Goal: Check status: Check status

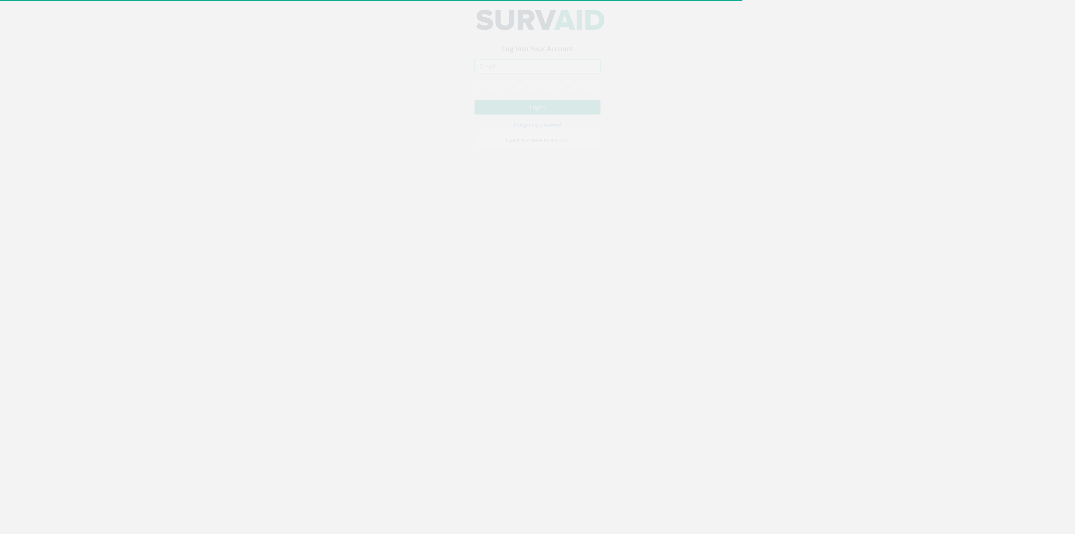
type input "[PERSON_NAME][EMAIL_ADDRESS][DOMAIN_NAME]"
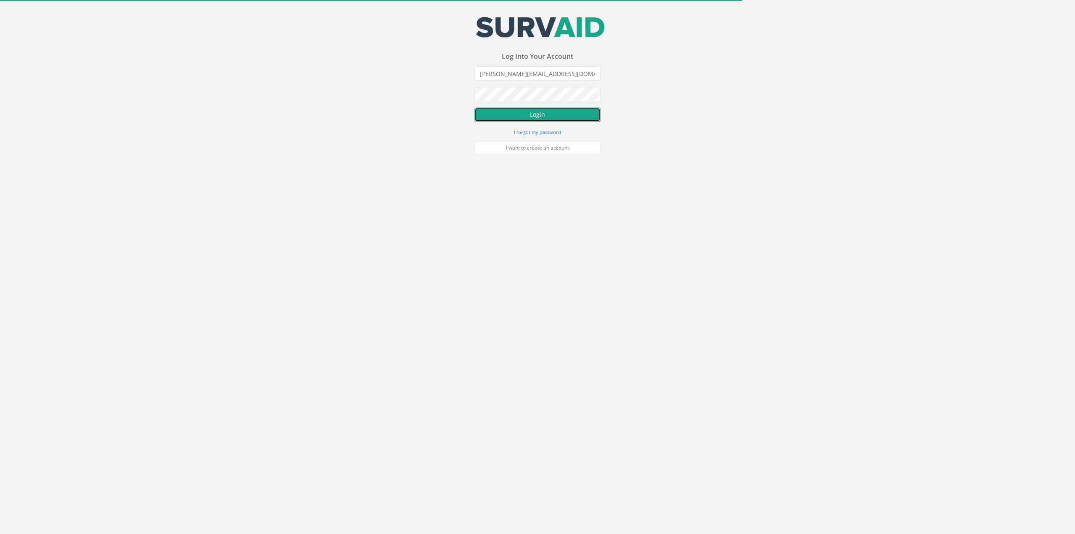
click at [517, 113] on button "Login" at bounding box center [537, 114] width 126 height 14
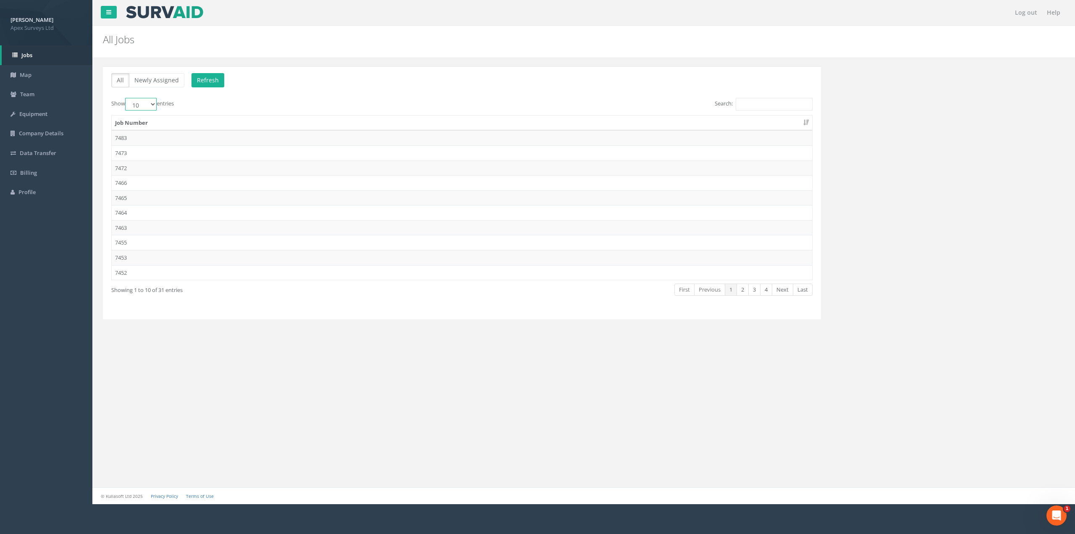
click at [148, 108] on select "10 25 50 100" at bounding box center [140, 104] width 31 height 13
select select "100"
click at [126, 98] on select "10 25 50 100" at bounding box center [140, 104] width 31 height 13
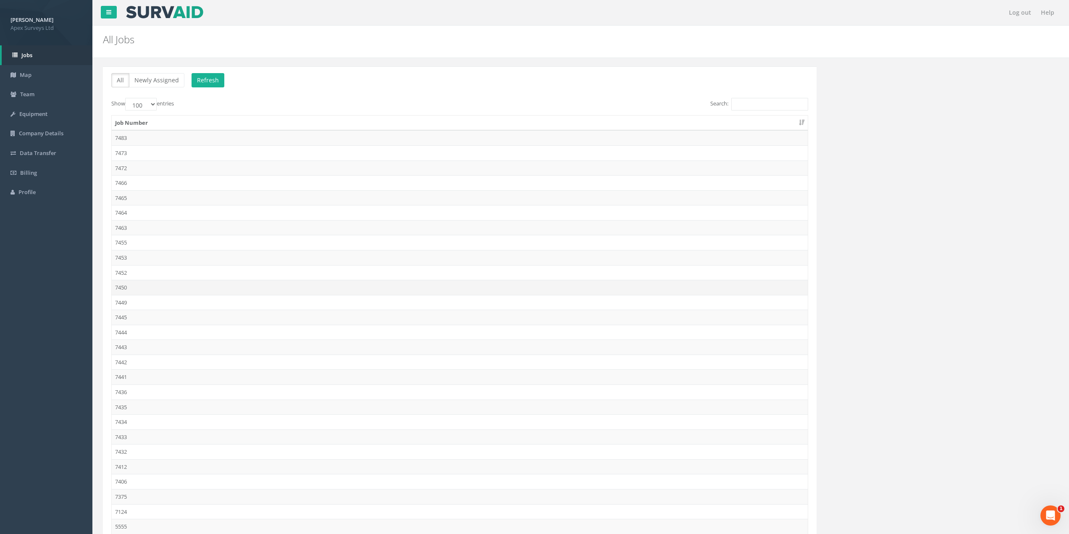
click at [144, 291] on td "7450" at bounding box center [460, 287] width 696 height 15
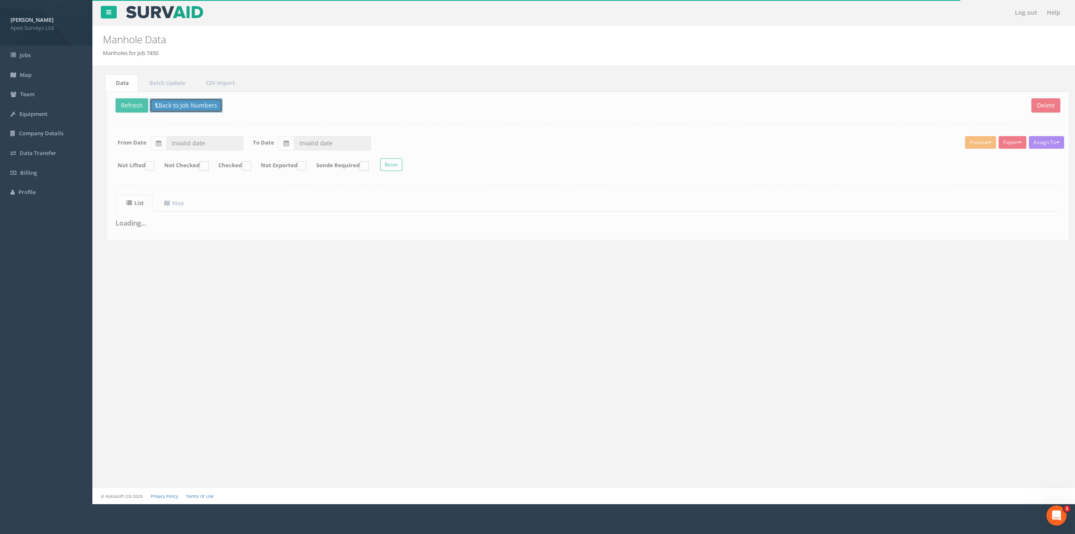
click at [163, 106] on button "Back to Job Numbers" at bounding box center [181, 105] width 73 height 14
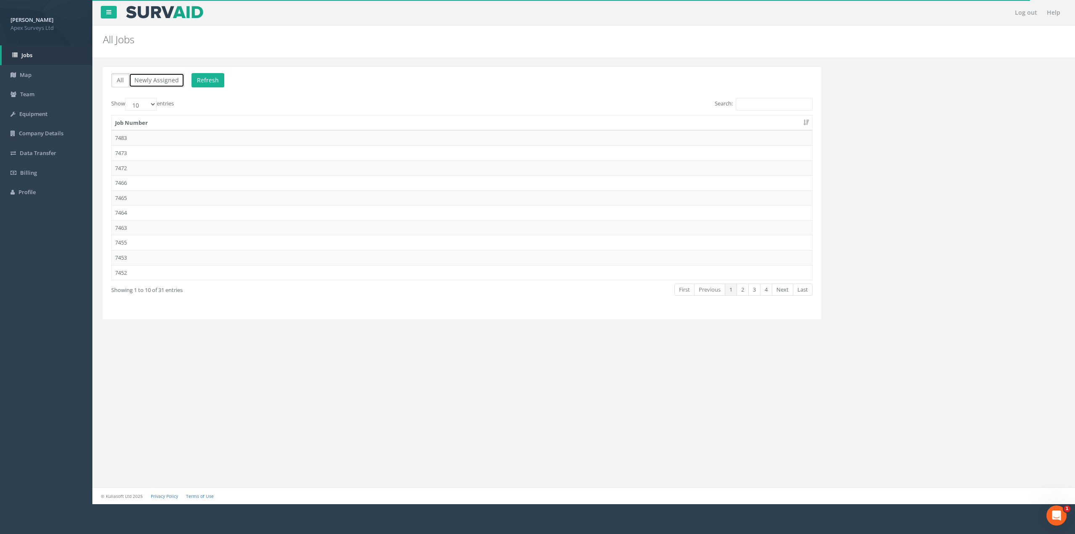
click at [166, 77] on button "Newly Assigned" at bounding box center [156, 80] width 55 height 14
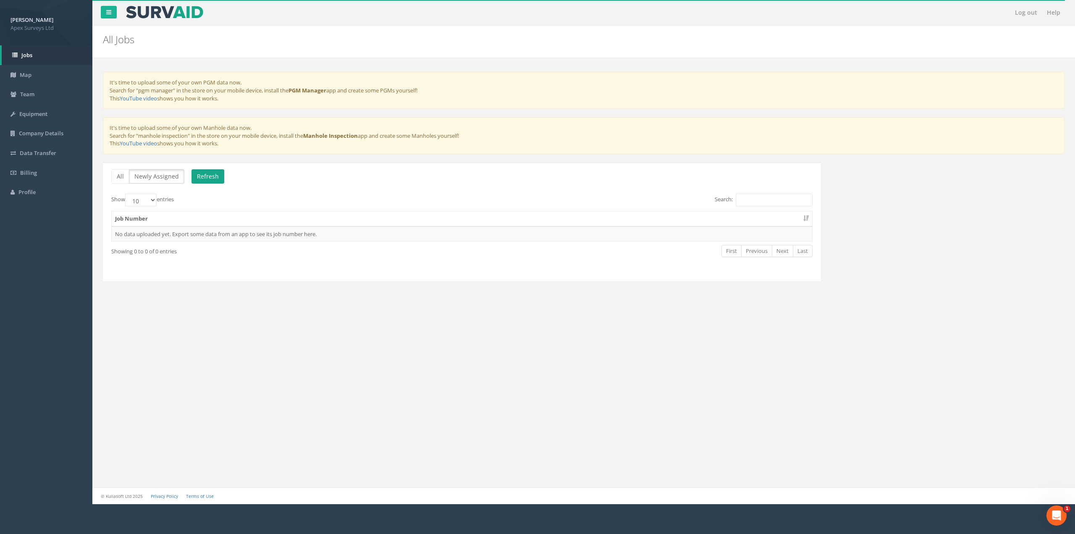
click at [189, 177] on span "Refresh" at bounding box center [205, 177] width 39 height 8
click at [192, 177] on button "Refresh" at bounding box center [207, 176] width 33 height 14
click at [123, 178] on button "All" at bounding box center [120, 176] width 18 height 14
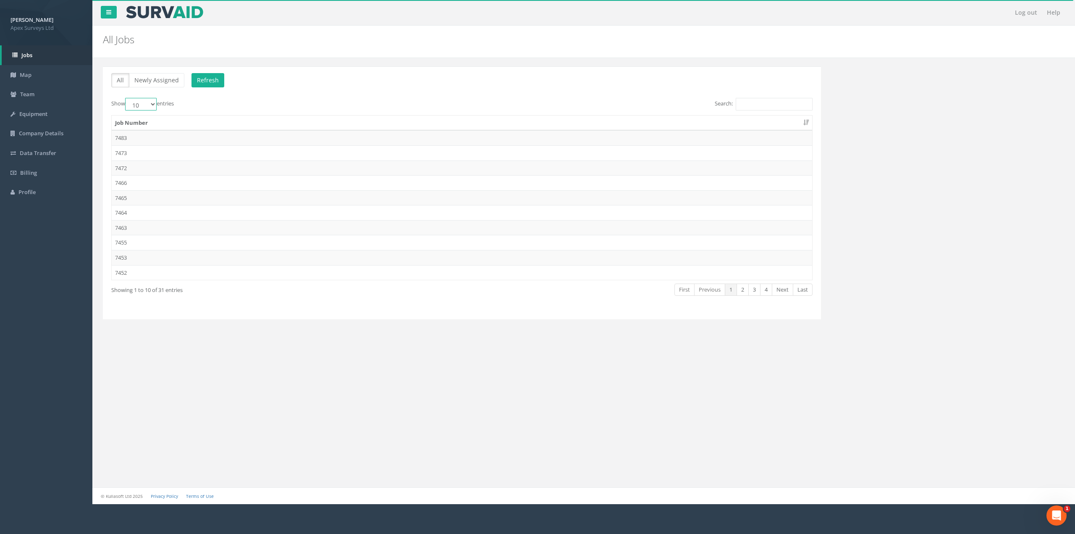
click at [140, 105] on select "10 25 50 100" at bounding box center [140, 104] width 31 height 13
select select "100"
click at [126, 98] on select "10 25 50 100" at bounding box center [140, 104] width 31 height 13
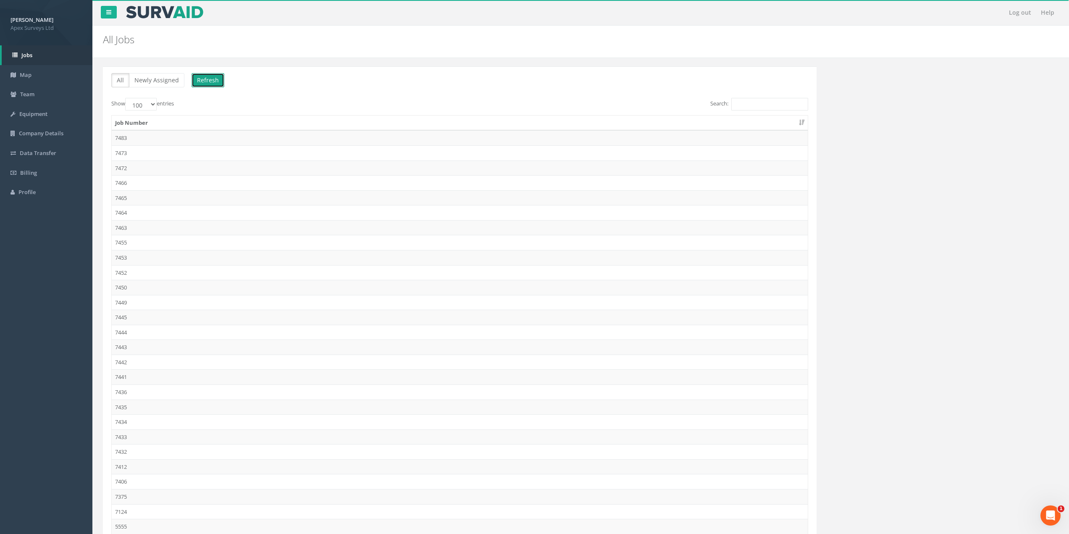
click at [202, 84] on button "Refresh" at bounding box center [207, 80] width 33 height 14
click at [131, 289] on td "7450" at bounding box center [460, 287] width 696 height 15
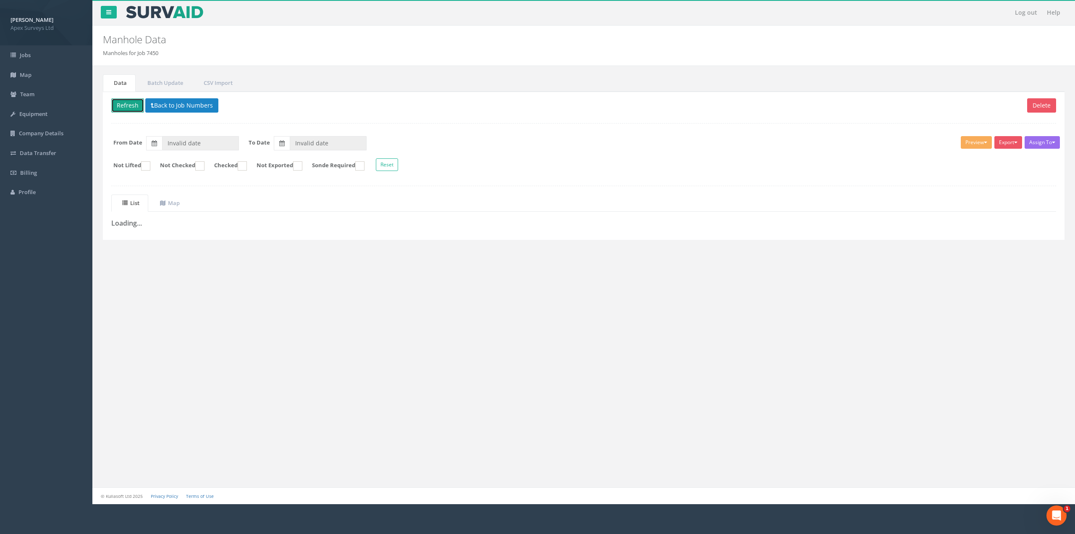
click at [131, 107] on button "Refresh" at bounding box center [127, 105] width 33 height 14
click at [172, 107] on button "Back to Job Numbers" at bounding box center [188, 105] width 73 height 14
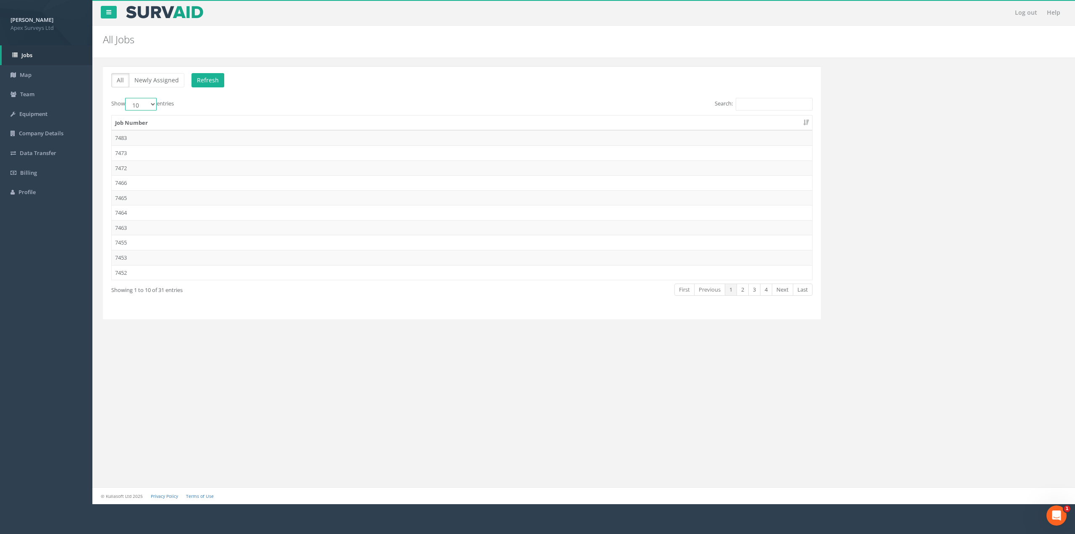
click at [132, 105] on select "10 25 50 100" at bounding box center [140, 104] width 31 height 13
select select "100"
click at [126, 98] on select "10 25 50 100" at bounding box center [140, 104] width 31 height 13
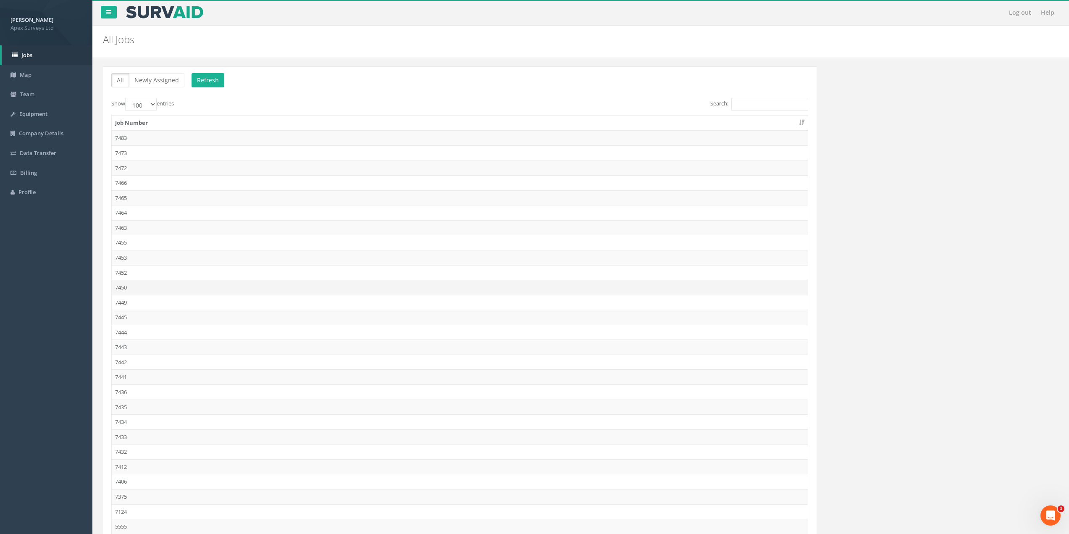
click at [138, 289] on td "7450" at bounding box center [460, 287] width 696 height 15
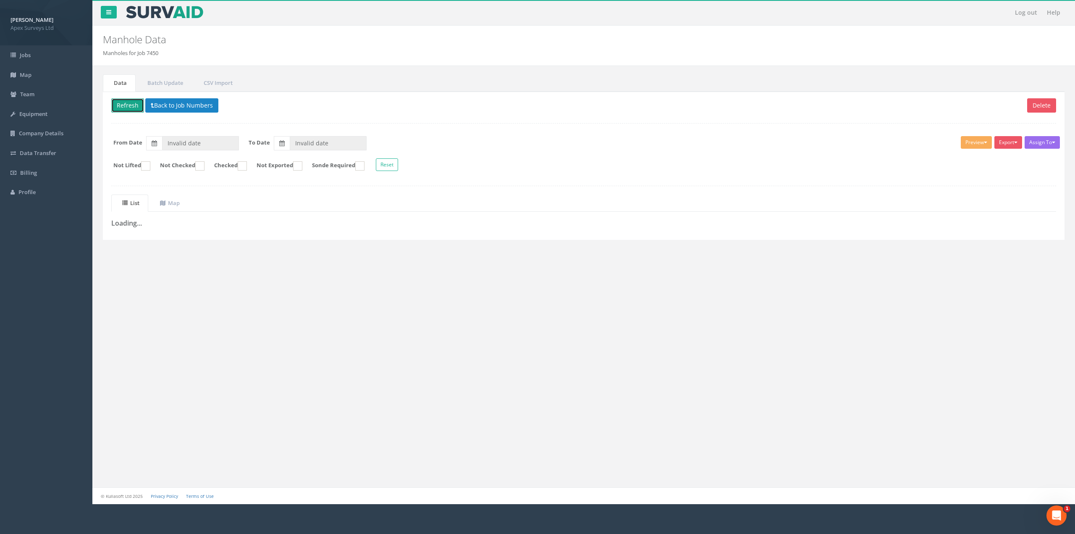
click at [132, 109] on button "Refresh" at bounding box center [127, 105] width 33 height 14
click at [169, 101] on button "Back to Job Numbers" at bounding box center [188, 105] width 73 height 14
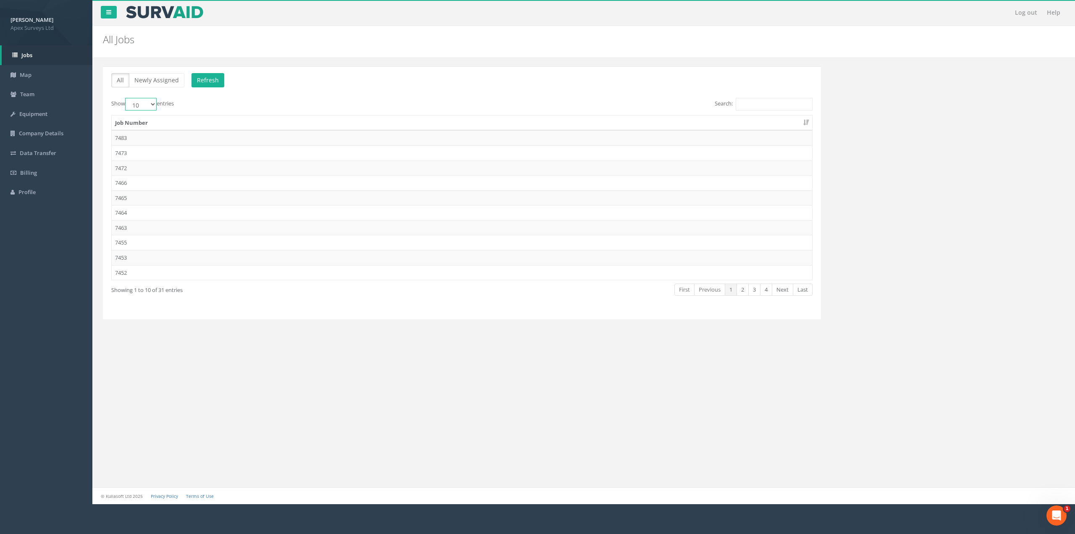
click at [149, 101] on select "10 25 50 100" at bounding box center [140, 104] width 31 height 13
select select "100"
click at [126, 98] on select "10 25 50 100" at bounding box center [140, 104] width 31 height 13
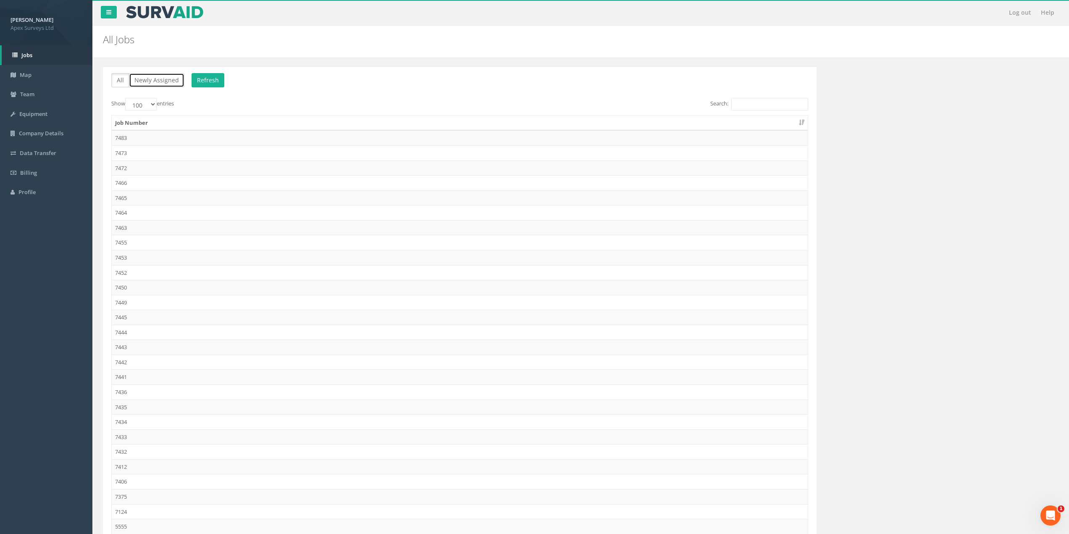
click at [155, 80] on button "Newly Assigned" at bounding box center [156, 80] width 55 height 14
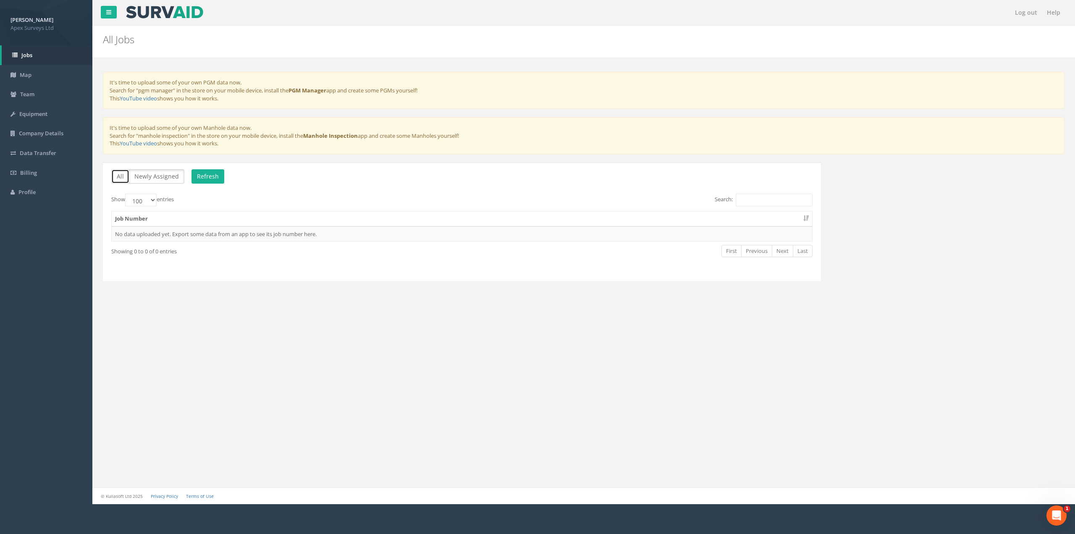
click at [114, 175] on button "All" at bounding box center [120, 176] width 18 height 14
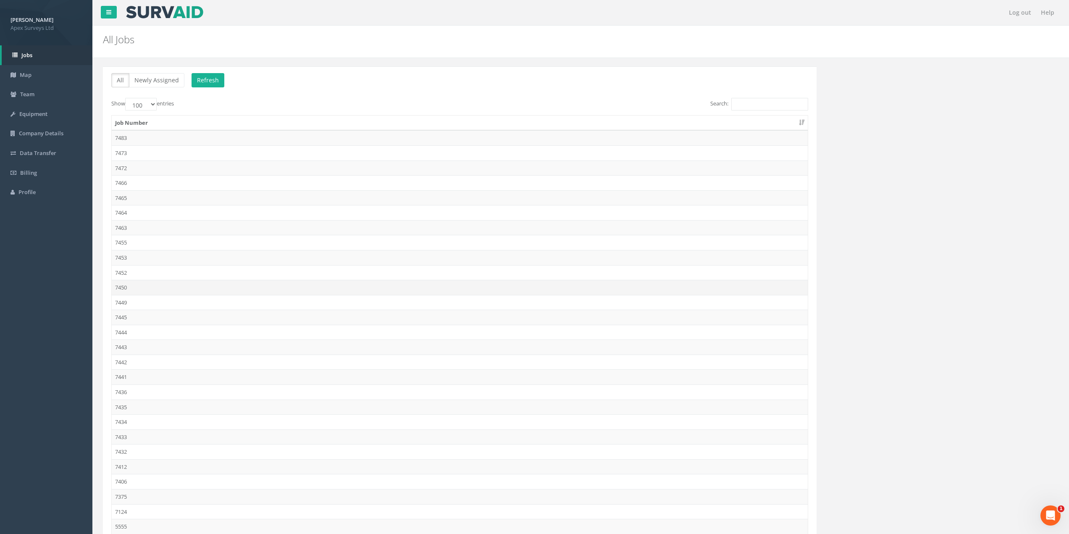
click at [134, 280] on td "7450" at bounding box center [460, 287] width 696 height 15
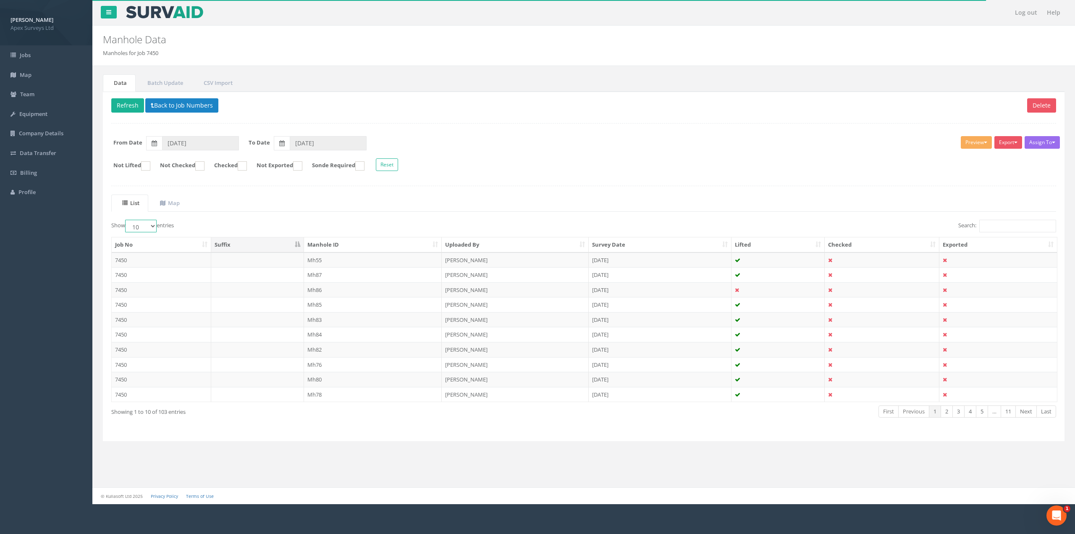
click at [148, 224] on select "10 25 50 100" at bounding box center [140, 226] width 31 height 13
select select "100"
click at [126, 220] on select "10 25 50 100" at bounding box center [140, 226] width 31 height 13
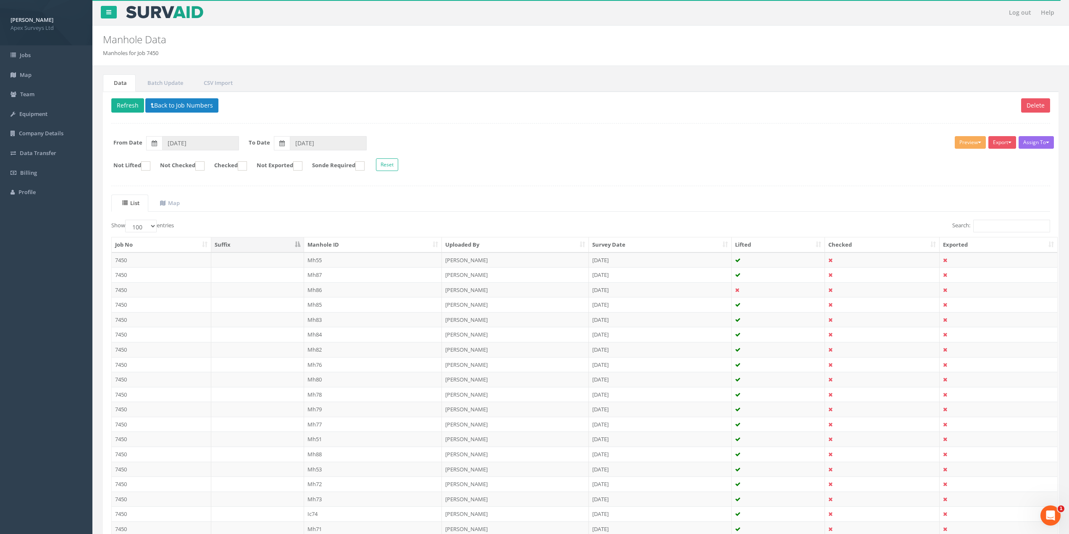
click at [343, 243] on th "Manhole ID" at bounding box center [373, 244] width 138 height 15
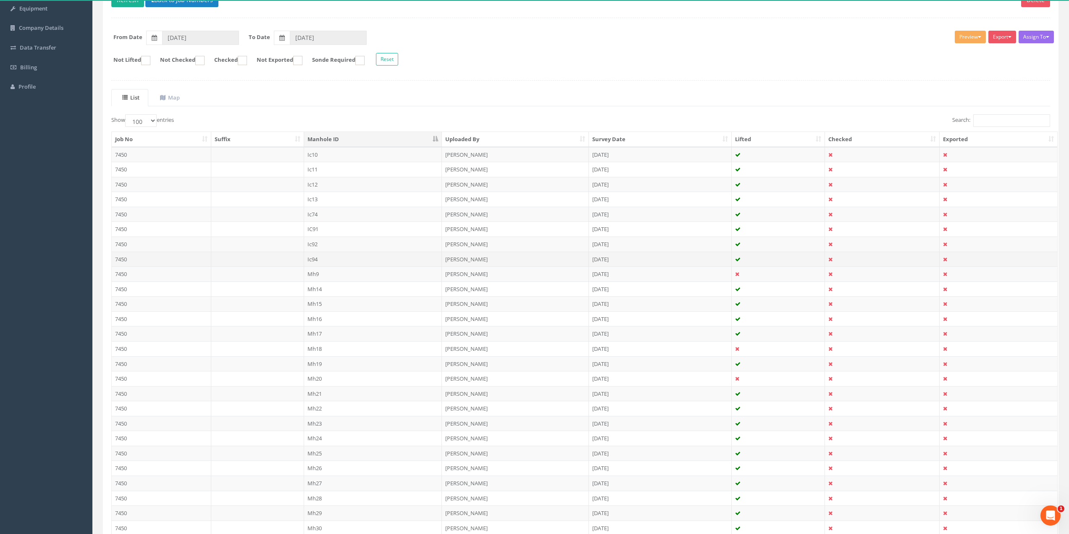
scroll to position [19, 0]
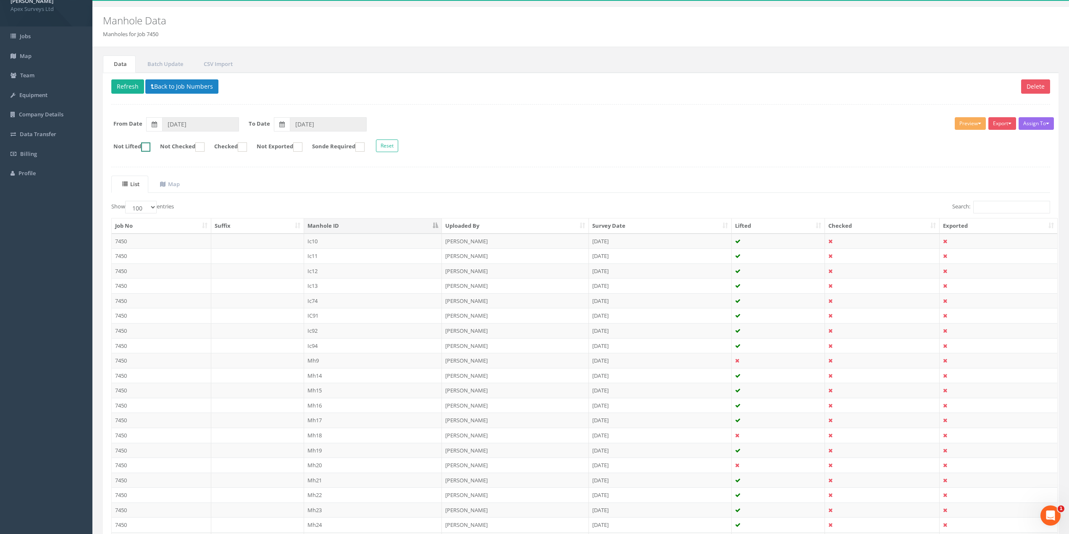
click at [150, 147] on ins at bounding box center [145, 146] width 9 height 9
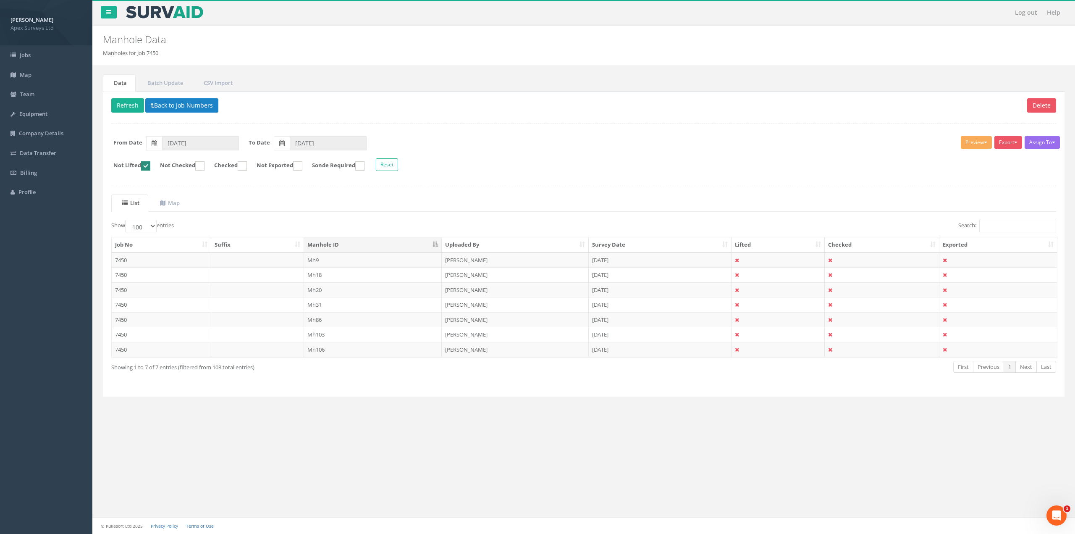
click at [149, 165] on ins at bounding box center [145, 165] width 9 height 9
checkbox input "false"
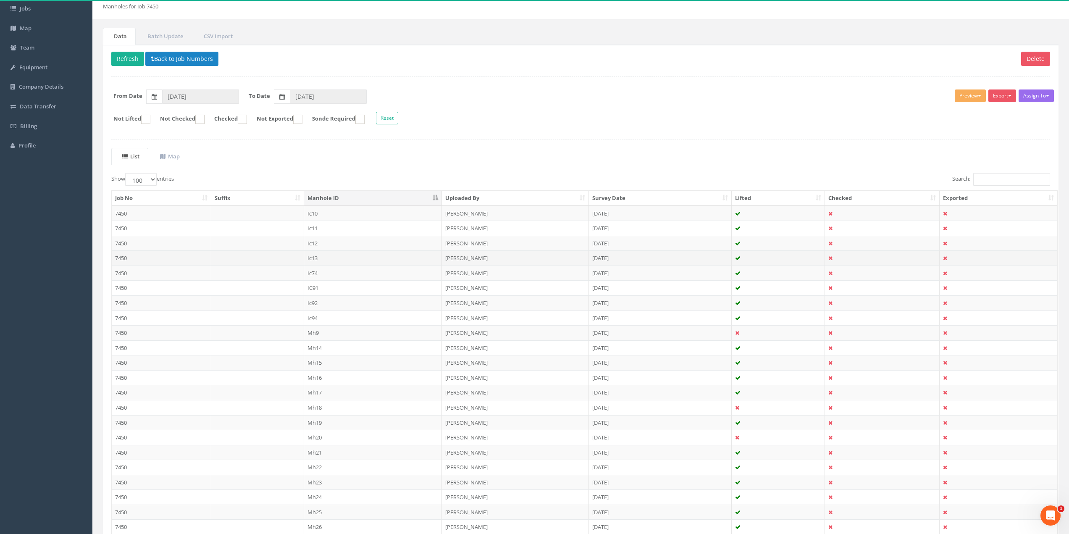
scroll to position [84, 0]
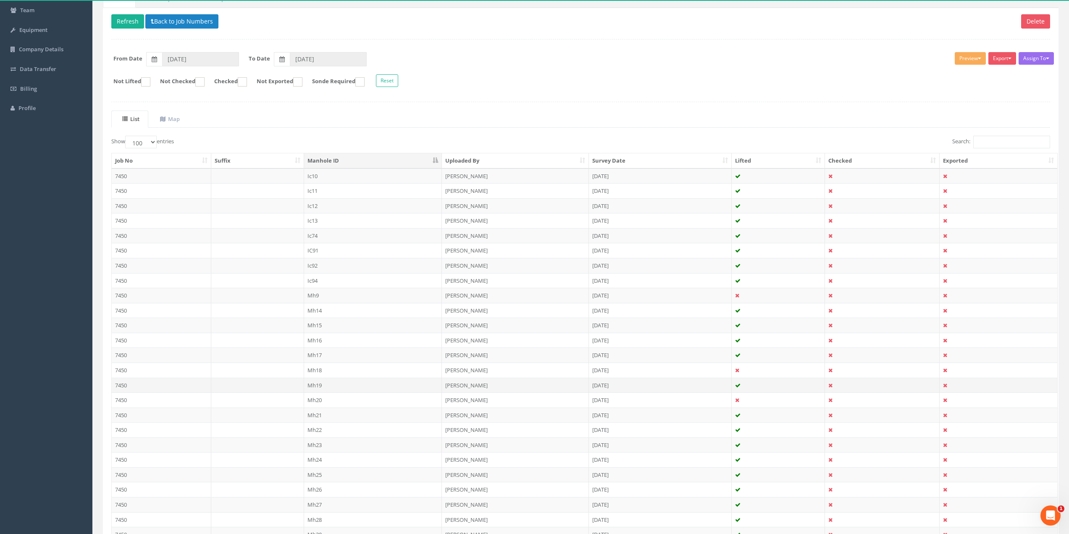
click at [122, 388] on td "7450" at bounding box center [162, 384] width 100 height 15
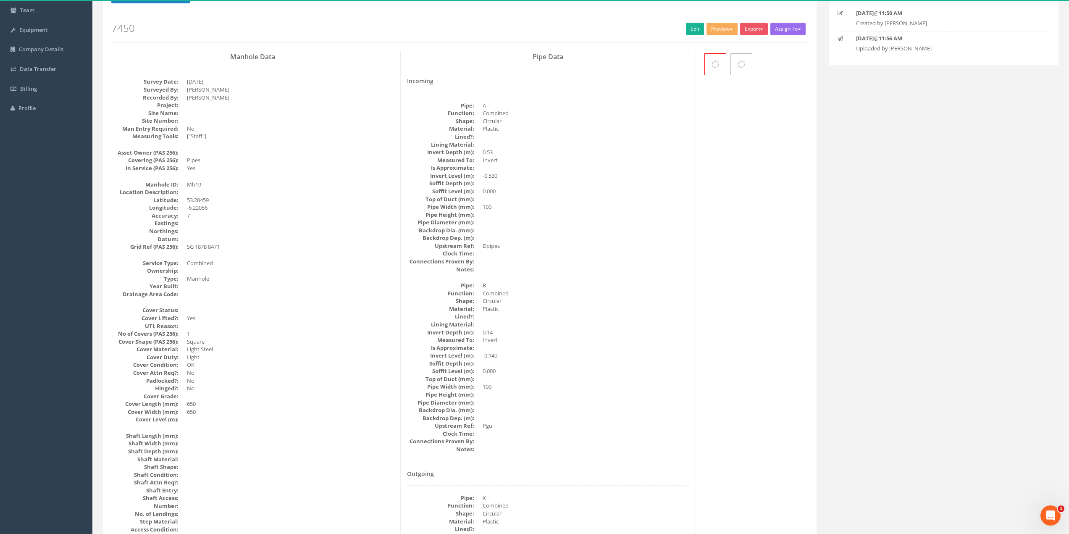
scroll to position [0, 0]
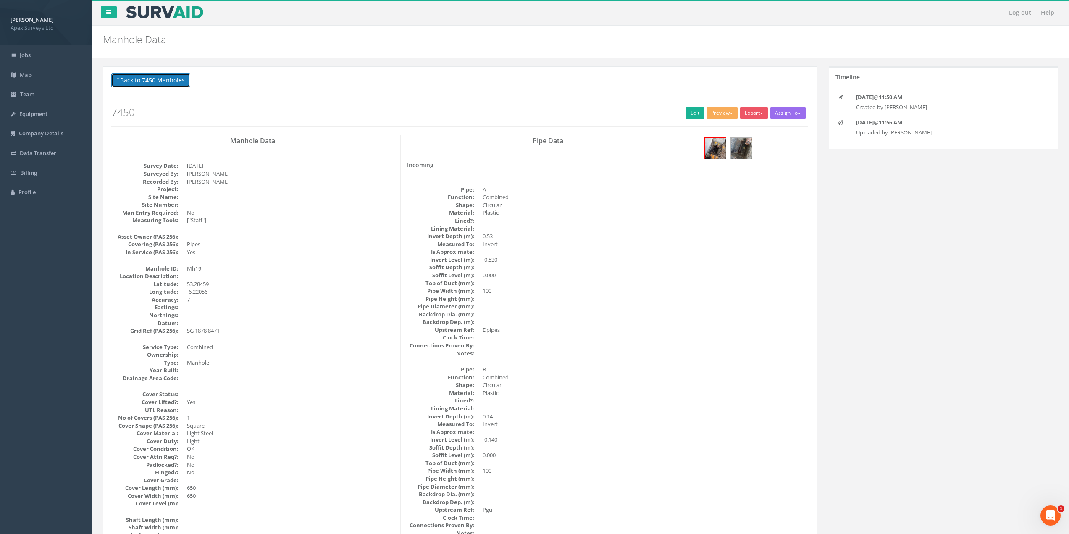
click at [137, 85] on button "Back to 7450 Manholes" at bounding box center [150, 80] width 79 height 14
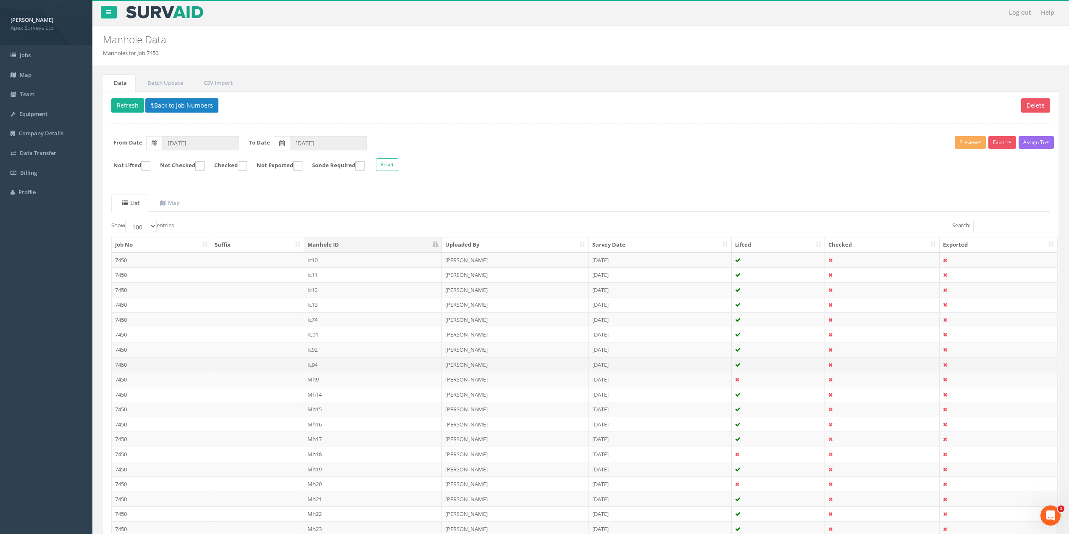
scroll to position [252, 0]
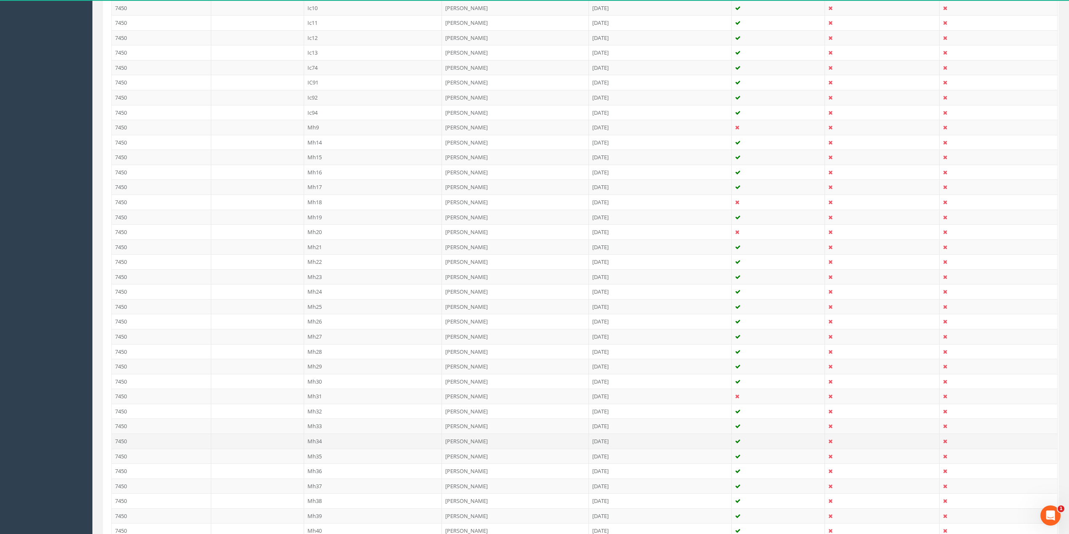
click at [157, 442] on td "7450" at bounding box center [162, 440] width 100 height 15
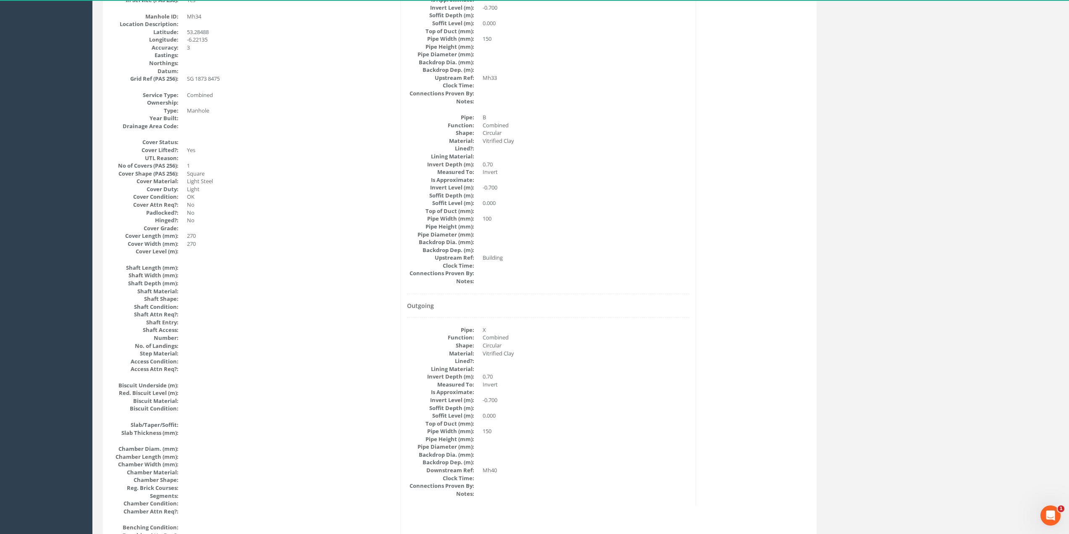
scroll to position [0, 0]
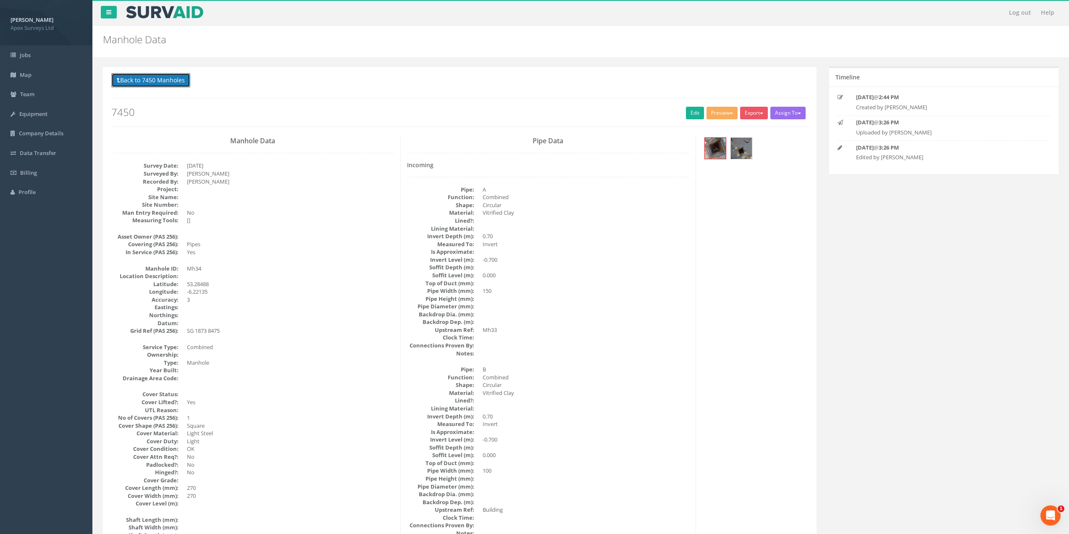
click at [152, 79] on button "Back to 7450 Manholes" at bounding box center [150, 80] width 79 height 14
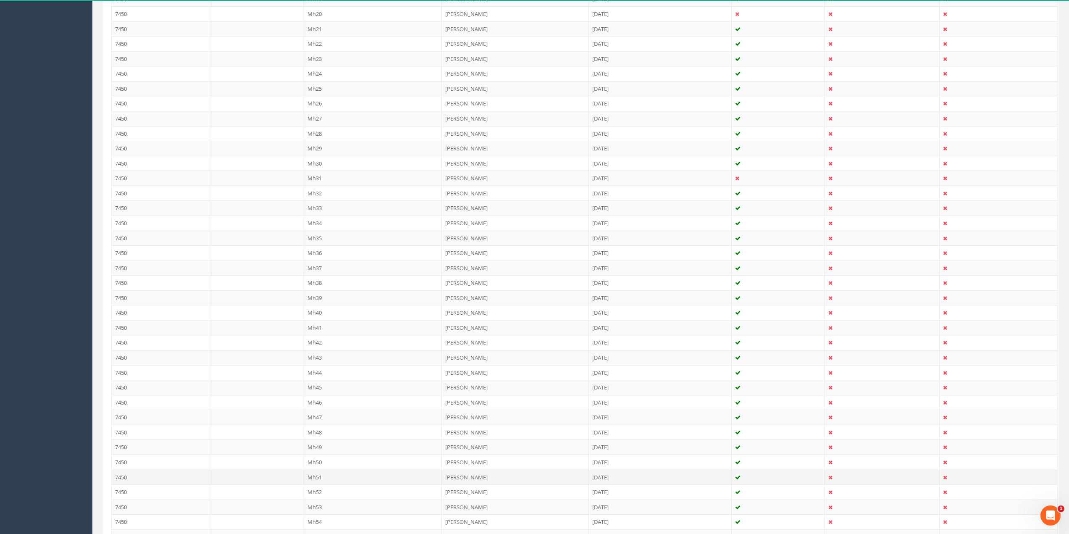
scroll to position [546, 0]
click at [157, 443] on td "7450" at bounding box center [162, 445] width 100 height 15
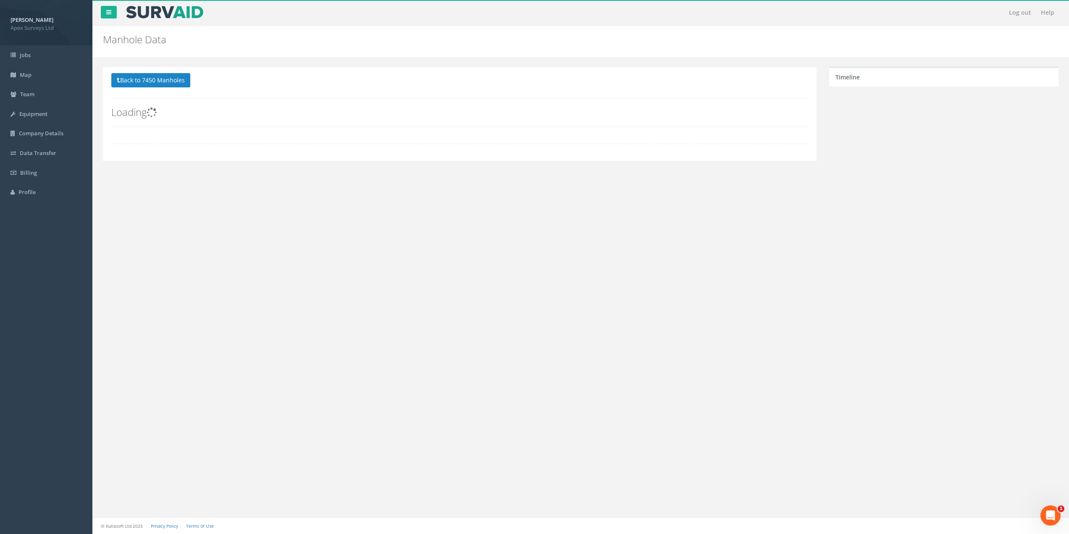
scroll to position [0, 0]
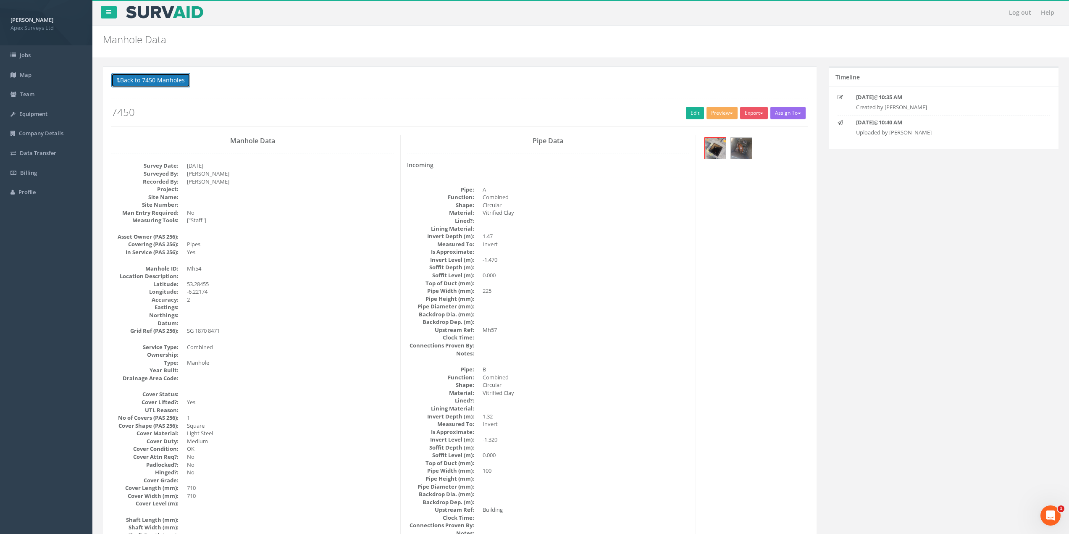
click at [153, 78] on button "Back to 7450 Manholes" at bounding box center [150, 80] width 79 height 14
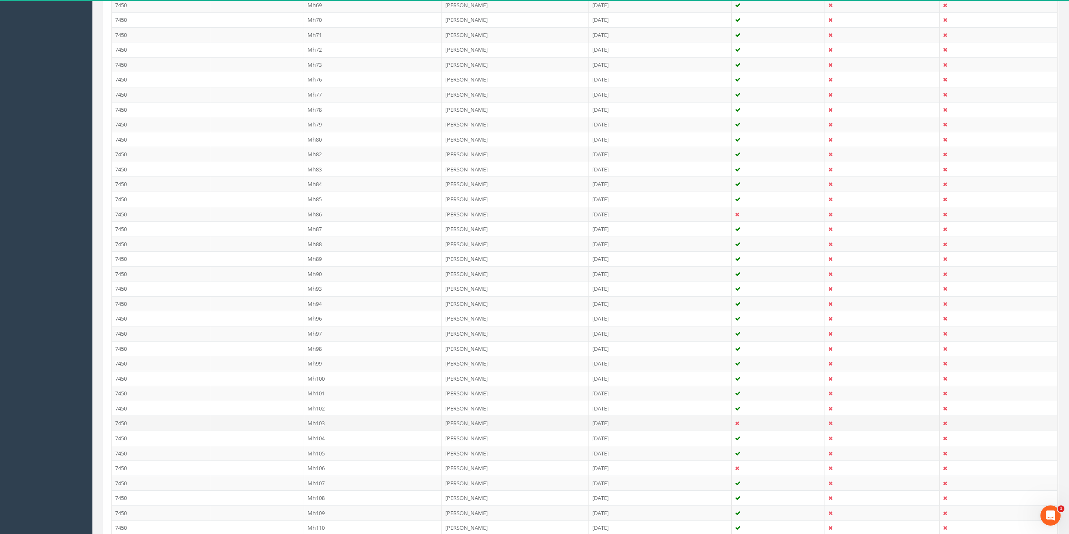
scroll to position [1260, 0]
